Goal: Information Seeking & Learning: Learn about a topic

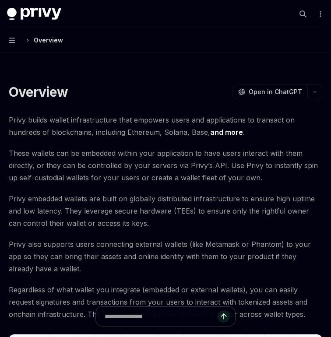
click at [9, 44] on button "Navigation Overview" at bounding box center [165, 40] width 331 height 25
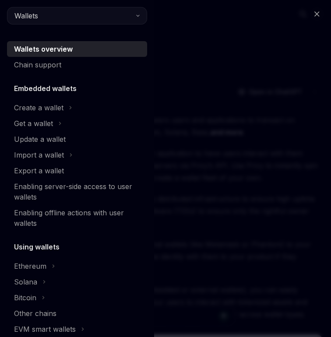
click at [26, 14] on span "Wallets" at bounding box center [26, 16] width 24 height 11
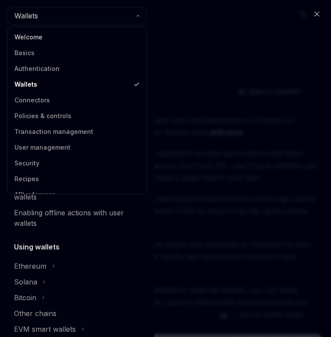
click at [36, 41] on link "Welcome" at bounding box center [77, 37] width 134 height 16
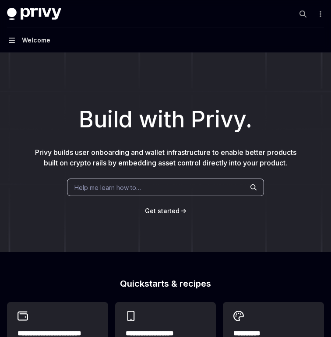
click at [14, 41] on icon "button" at bounding box center [12, 40] width 6 height 7
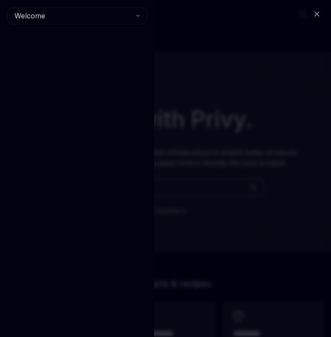
click at [210, 65] on div "Close navigation Welcome" at bounding box center [165, 168] width 331 height 337
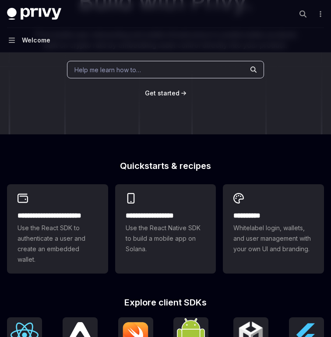
scroll to position [159, 0]
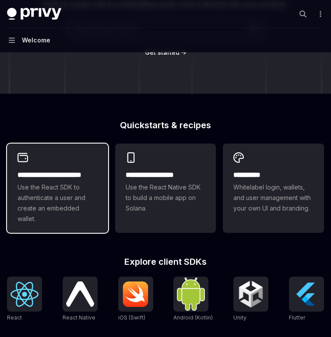
click at [44, 202] on span "Use the React SDK to authenticate a user and create an embedded wallet." at bounding box center [58, 203] width 80 height 42
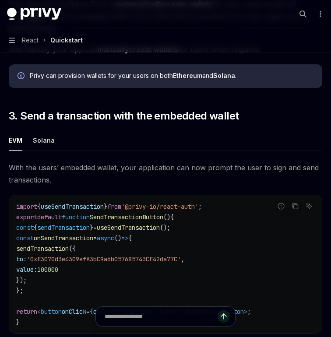
scroll to position [718, 0]
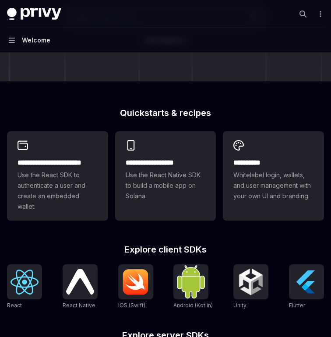
scroll to position [159, 0]
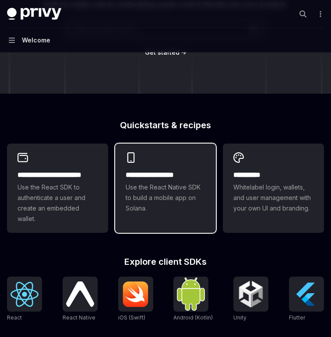
click at [162, 206] on span "Use the React Native SDK to build a mobile app on Solana." at bounding box center [166, 198] width 80 height 32
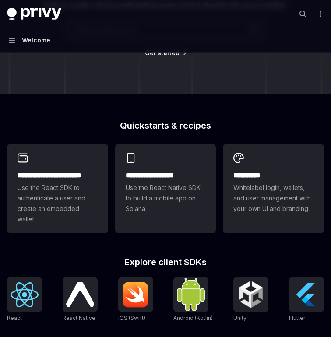
scroll to position [159, 0]
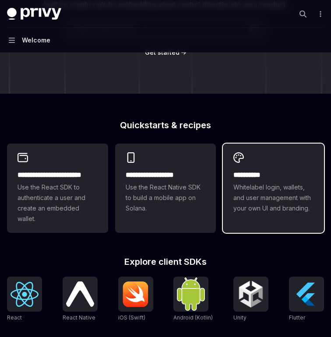
click at [271, 209] on span "Whitelabel login, wallets, and user management with your own UI and branding." at bounding box center [273, 198] width 80 height 32
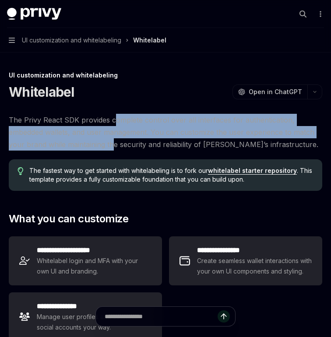
drag, startPoint x: 112, startPoint y: 114, endPoint x: 117, endPoint y: 151, distance: 37.1
click at [116, 148] on span "The Privy React SDK provides complete control over all interfaces for authentic…" at bounding box center [166, 132] width 314 height 37
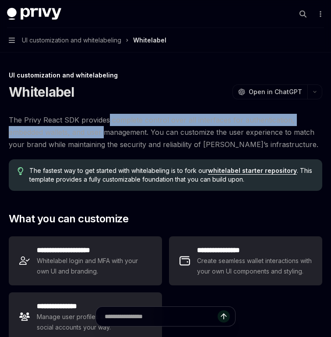
drag, startPoint x: 107, startPoint y: 123, endPoint x: 107, endPoint y: 141, distance: 17.5
click at [107, 140] on span "The Privy React SDK provides complete control over all interfaces for authentic…" at bounding box center [166, 132] width 314 height 37
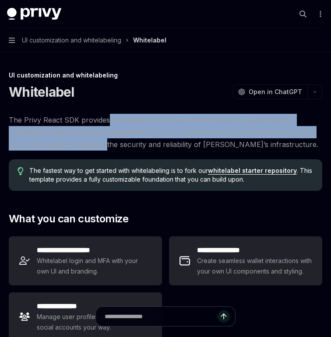
click at [107, 141] on span "The Privy React SDK provides complete control over all interfaces for authentic…" at bounding box center [166, 132] width 314 height 37
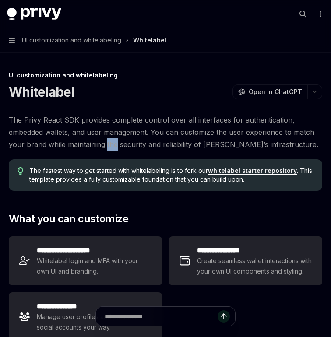
click at [107, 141] on span "The Privy React SDK provides complete control over all interfaces for authentic…" at bounding box center [166, 132] width 314 height 37
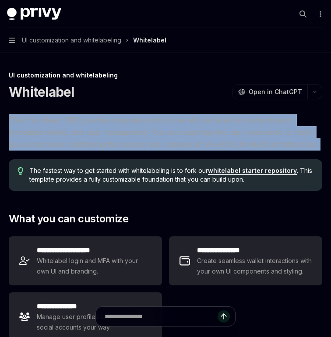
click at [107, 141] on span "The Privy React SDK provides complete control over all interfaces for authentic…" at bounding box center [166, 132] width 314 height 37
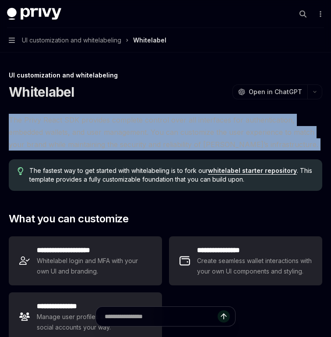
click at [120, 121] on span "The Privy React SDK provides complete control over all interfaces for authentic…" at bounding box center [166, 132] width 314 height 37
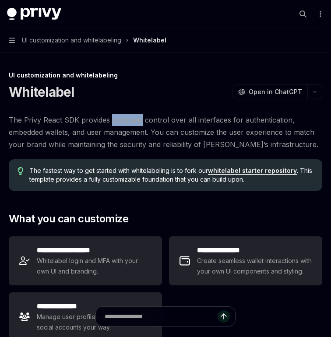
click at [120, 121] on span "The Privy React SDK provides complete control over all interfaces for authentic…" at bounding box center [166, 132] width 314 height 37
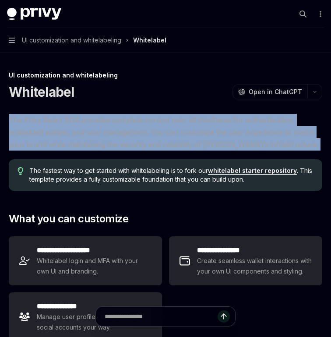
click at [120, 121] on span "The Privy React SDK provides complete control over all interfaces for authentic…" at bounding box center [166, 132] width 314 height 37
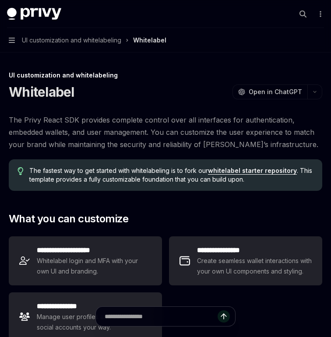
click at [134, 122] on span "The Privy React SDK provides complete control over all interfaces for authentic…" at bounding box center [166, 132] width 314 height 37
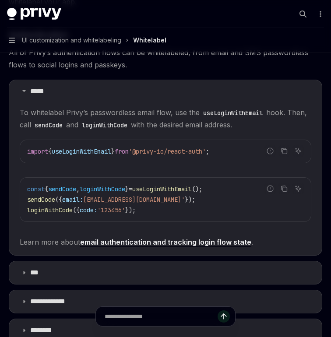
scroll to position [472, 0]
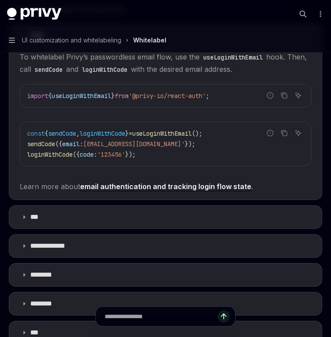
type textarea "*"
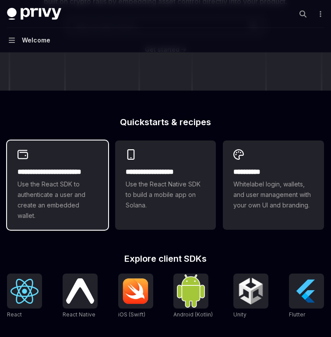
scroll to position [159, 0]
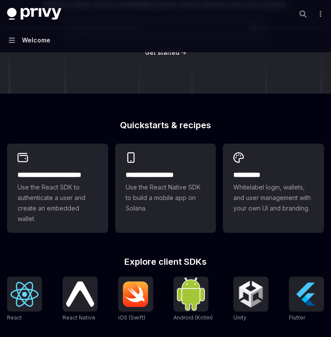
click at [114, 128] on h2 "Quickstarts & recipes" at bounding box center [165, 125] width 317 height 9
click at [130, 128] on h2 "Quickstarts & recipes" at bounding box center [165, 125] width 317 height 9
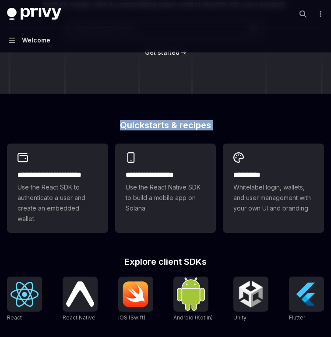
click at [130, 128] on h2 "Quickstarts & recipes" at bounding box center [165, 125] width 317 height 9
